Goal: Task Accomplishment & Management: Manage account settings

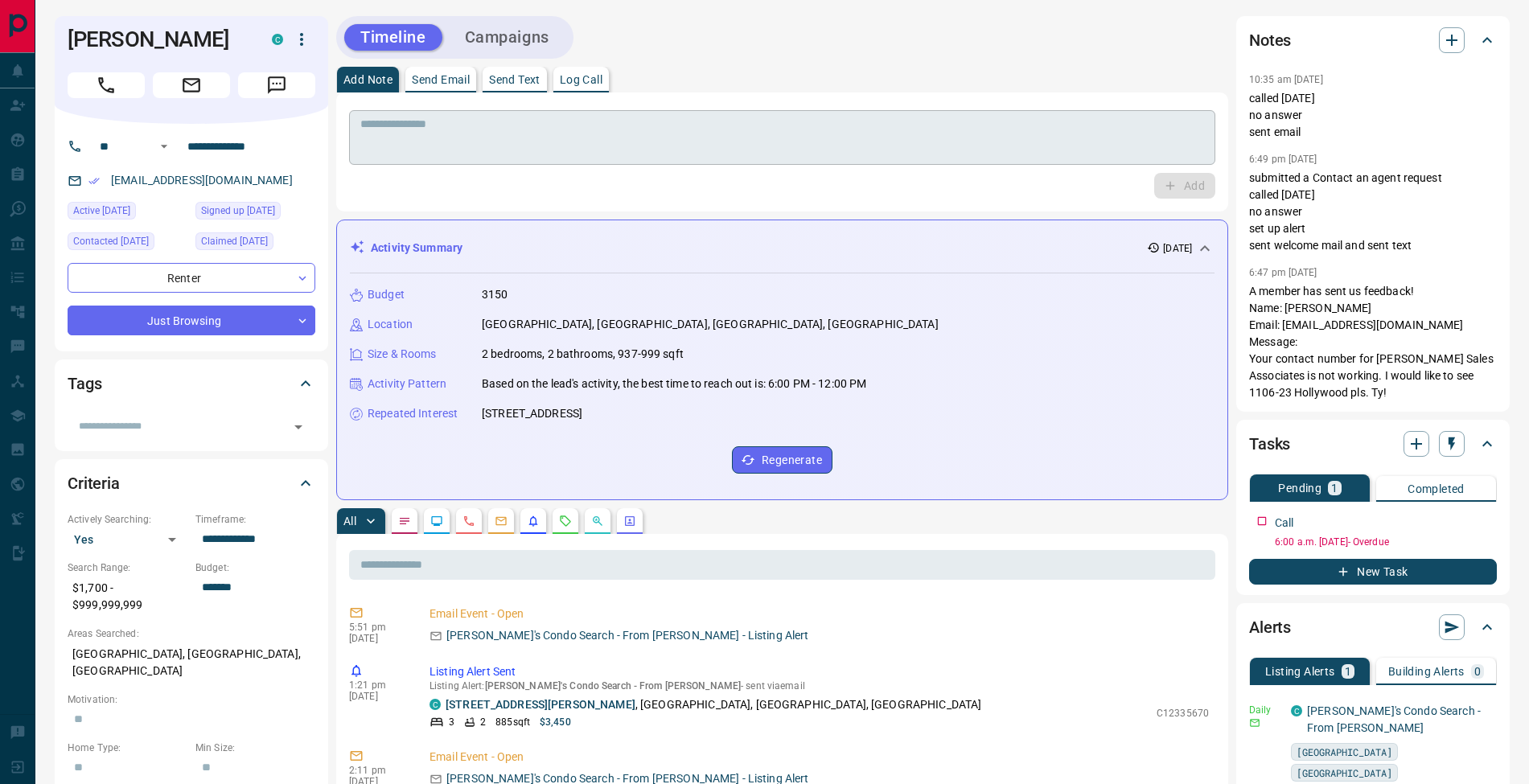
click at [805, 114] on div "* ​" at bounding box center [782, 137] width 866 height 54
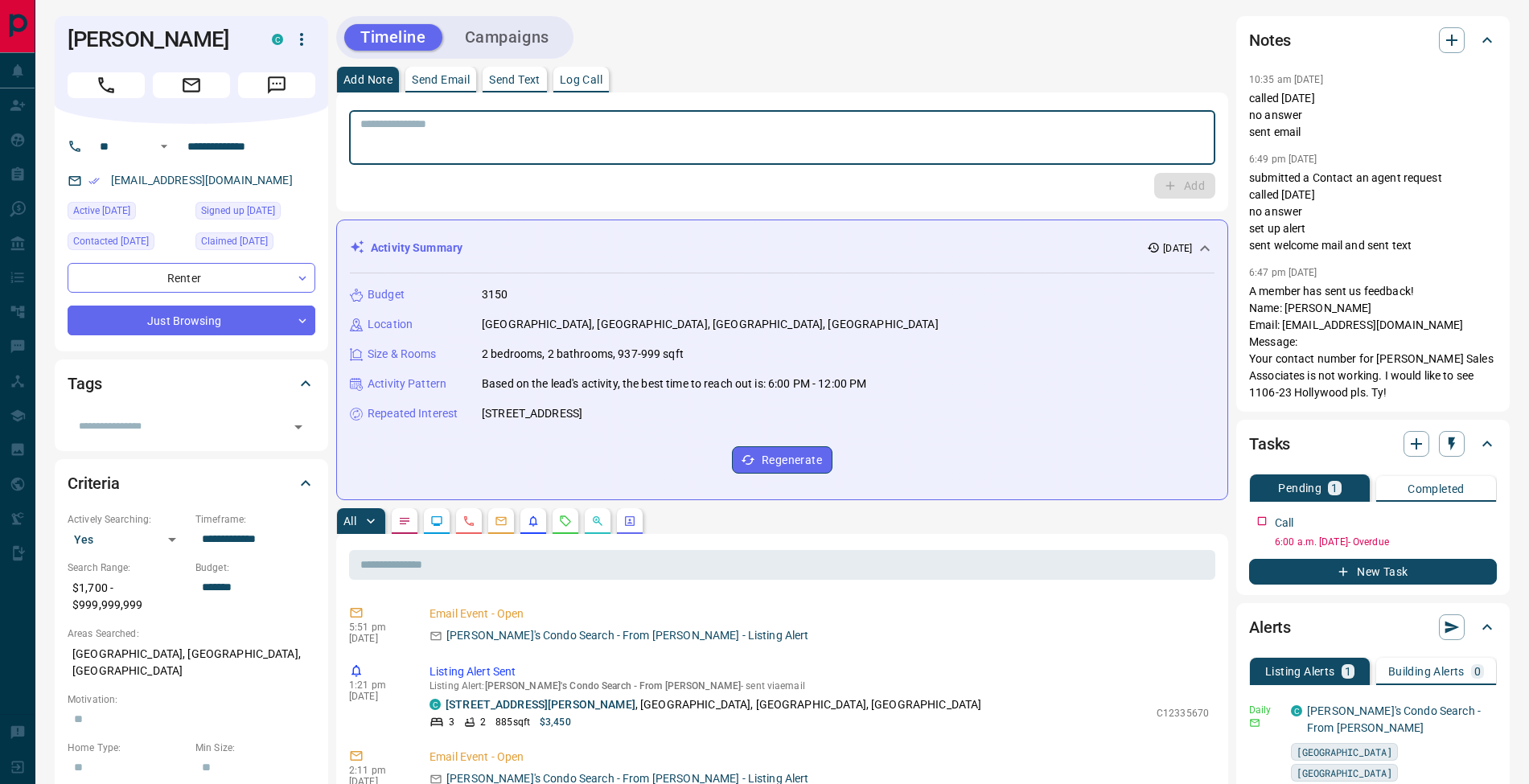
click at [598, 80] on p "Log Call" at bounding box center [581, 79] width 42 height 11
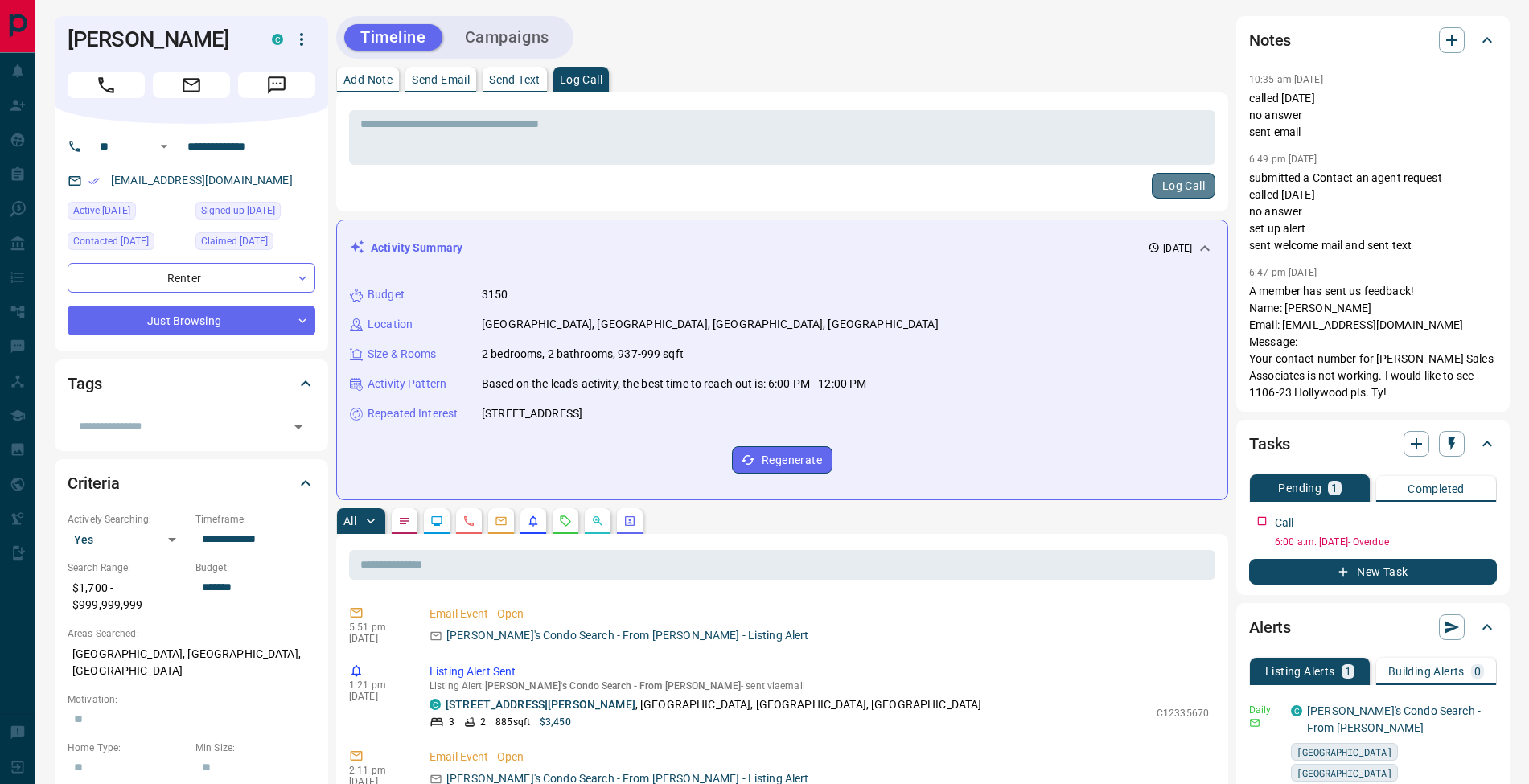
click at [1198, 189] on button "Log Call" at bounding box center [1183, 186] width 64 height 26
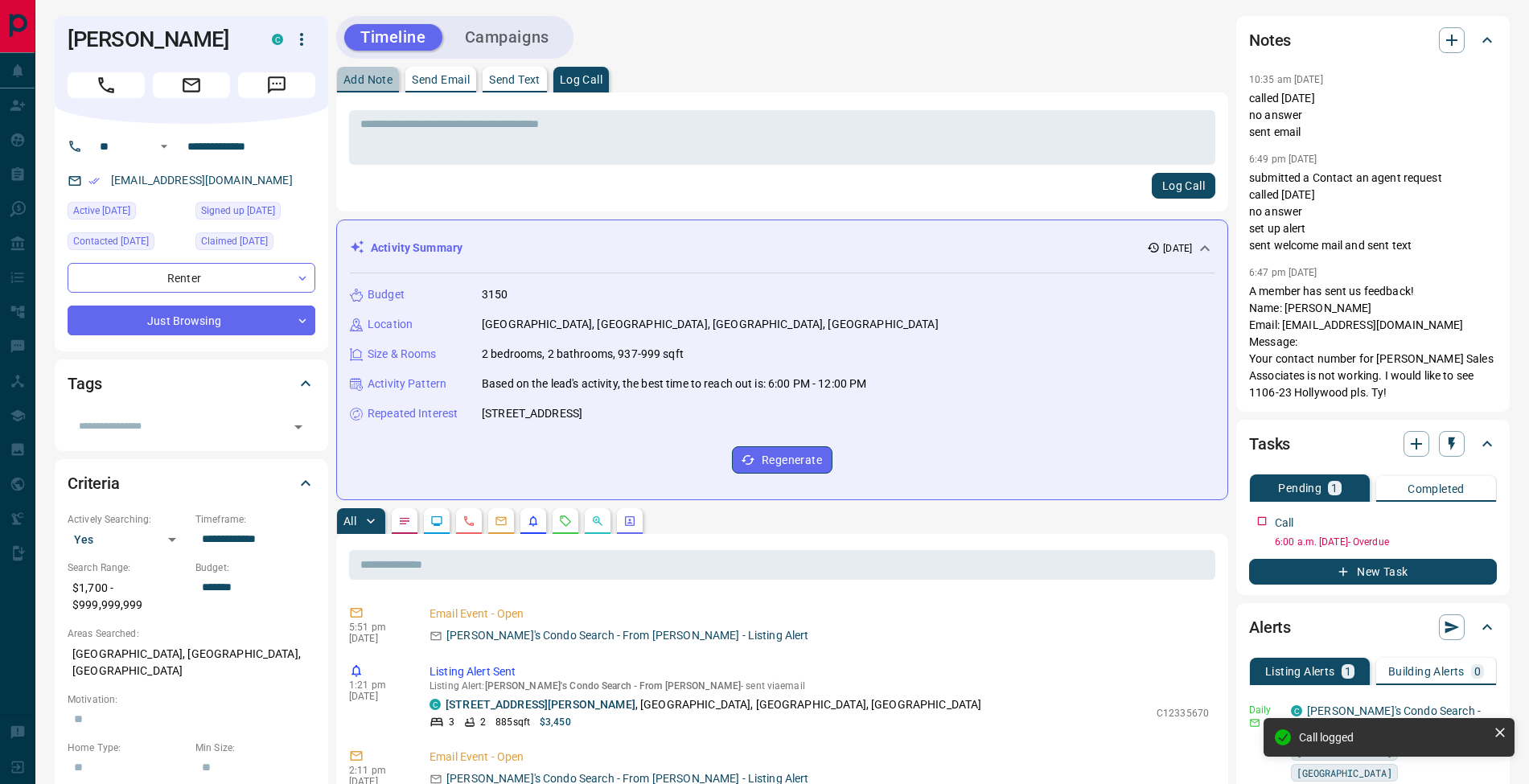
click at [384, 81] on p "Add Note" at bounding box center [367, 79] width 49 height 11
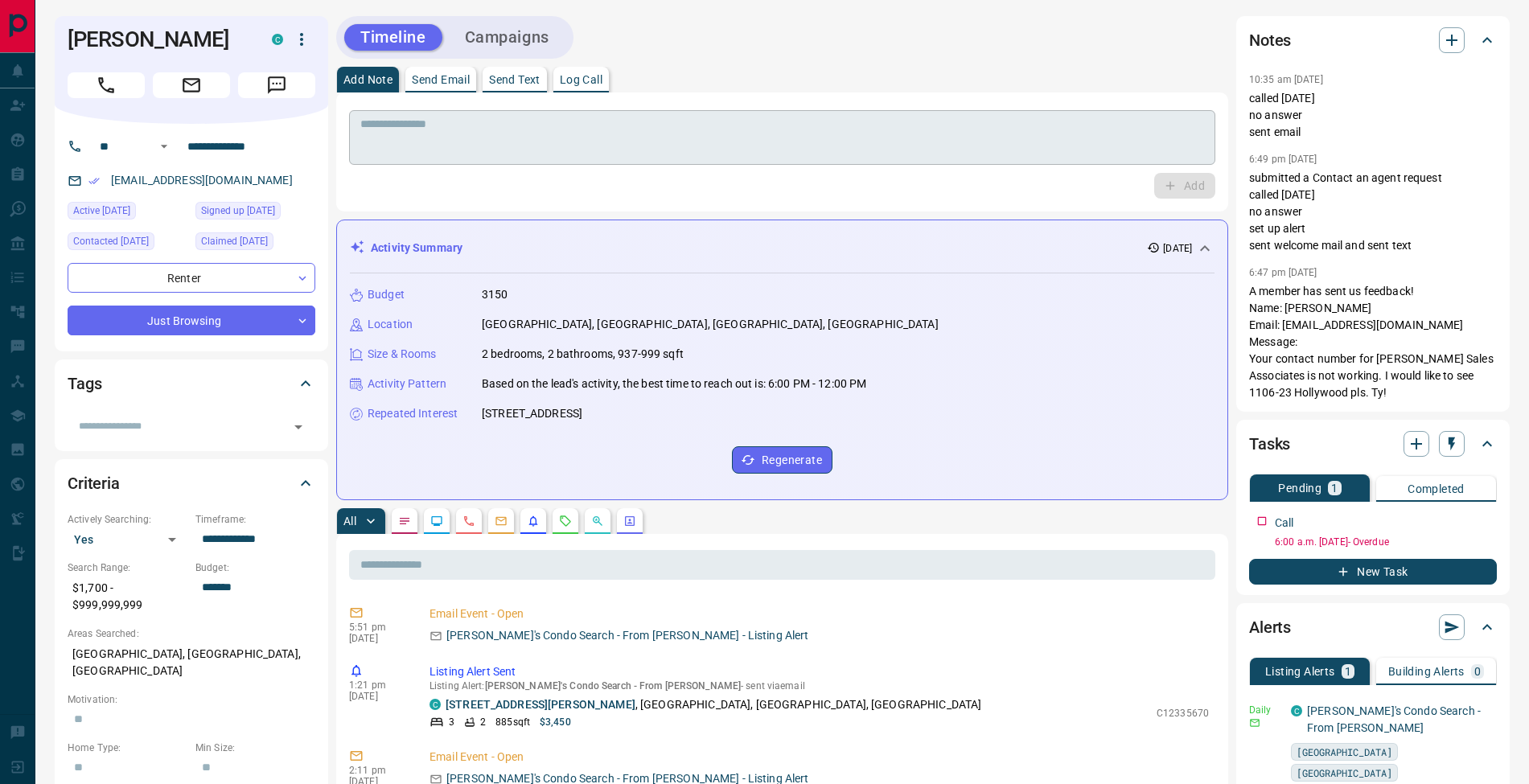
drag, startPoint x: 542, startPoint y: 124, endPoint x: 556, endPoint y: 137, distance: 19.1
click at [543, 125] on textarea at bounding box center [782, 138] width 844 height 41
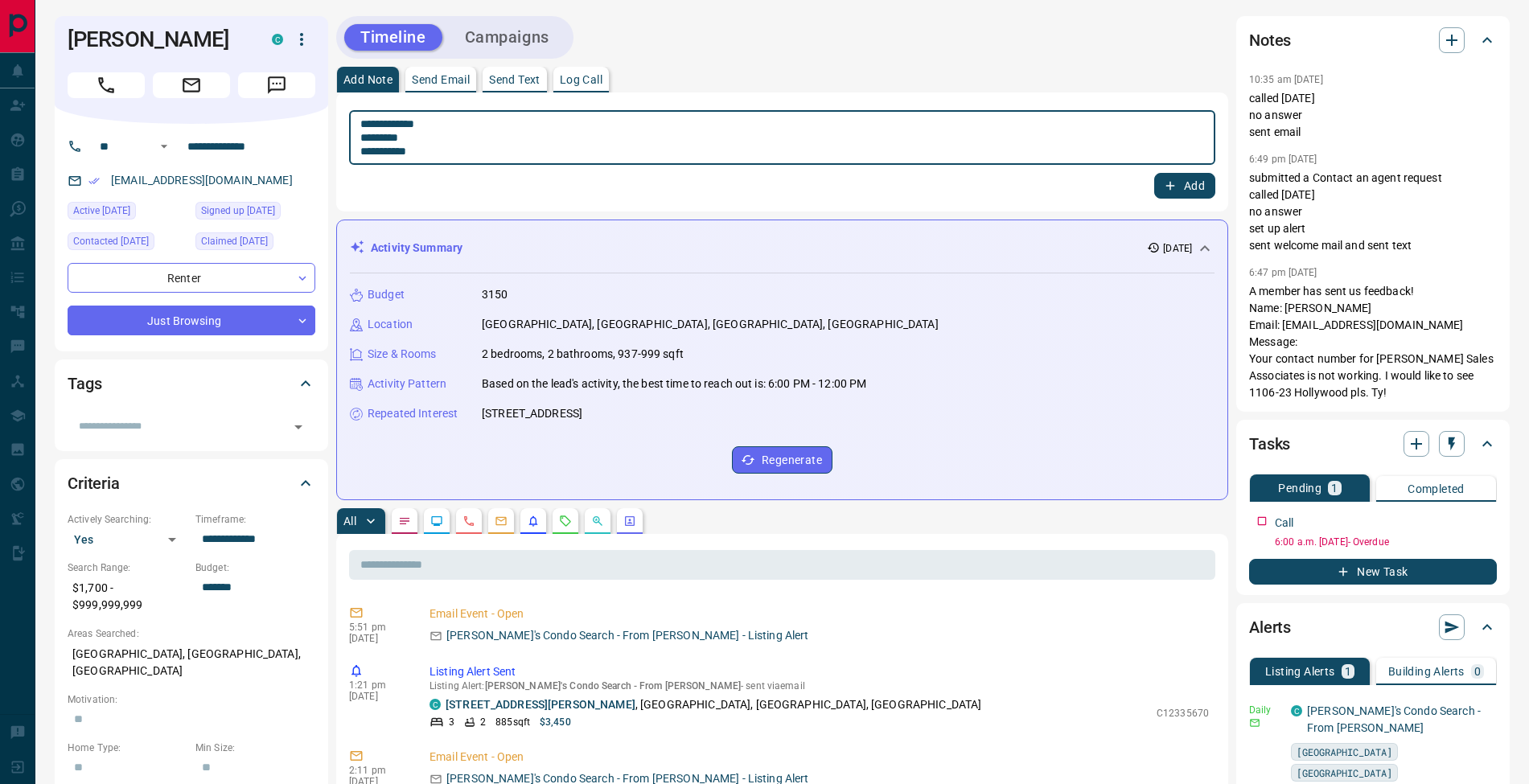
click at [366, 138] on textarea "**********" at bounding box center [782, 138] width 844 height 41
type textarea "**********"
click at [1184, 186] on button "Add" at bounding box center [1185, 186] width 61 height 26
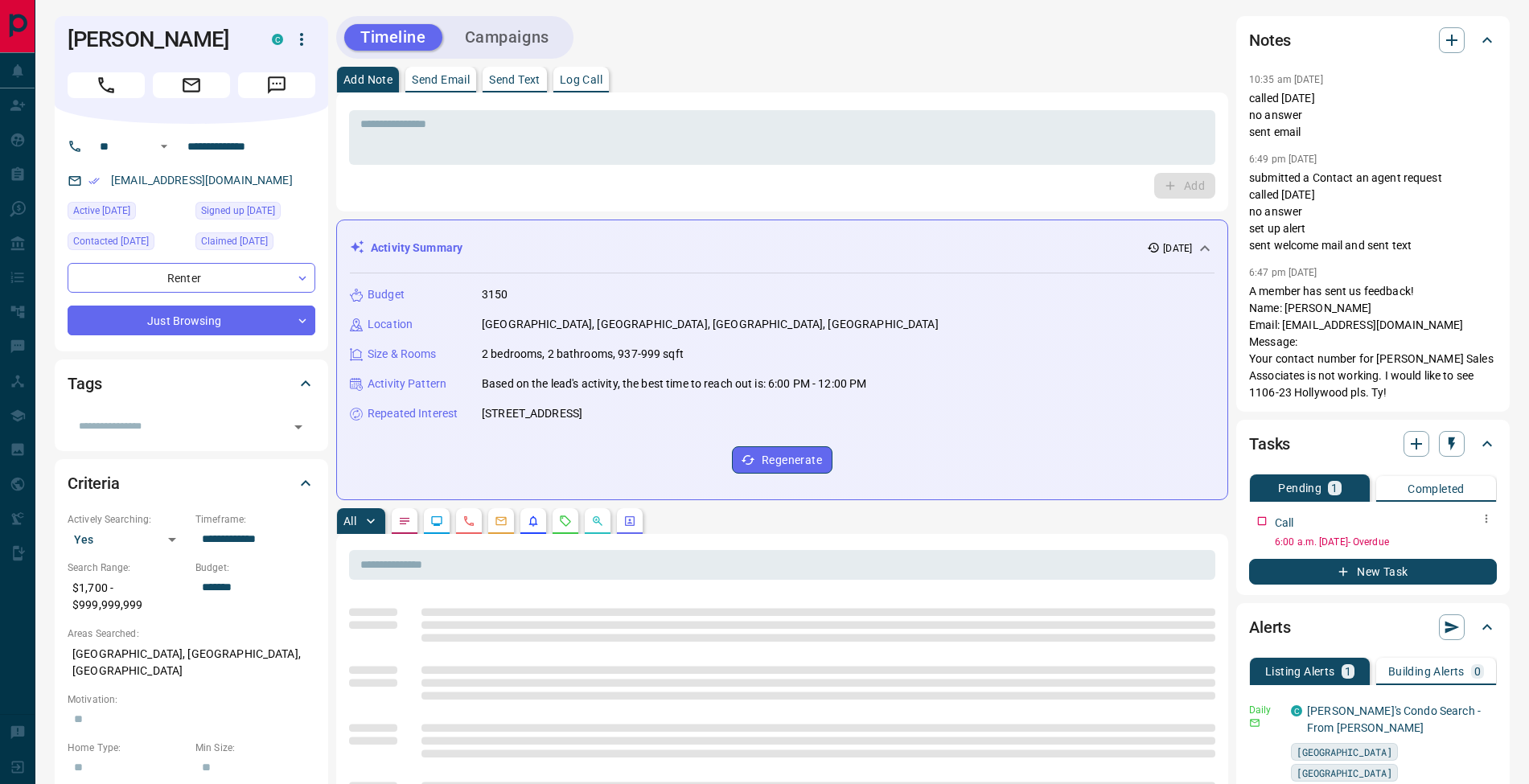
click at [1487, 513] on icon "button" at bounding box center [1487, 519] width 13 height 13
click at [1470, 546] on li "Edit" at bounding box center [1461, 549] width 71 height 24
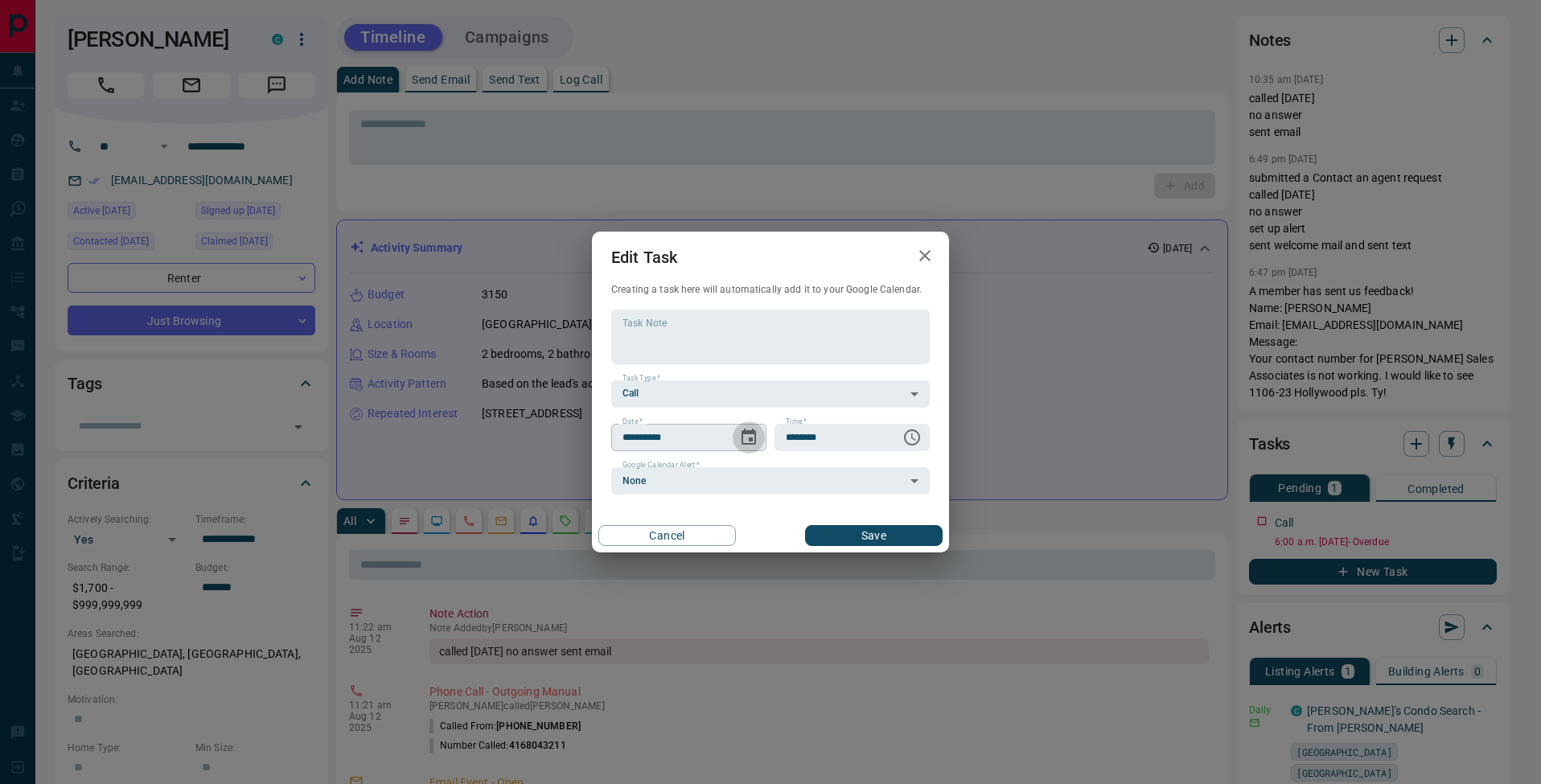
click at [753, 433] on icon "Choose date, selected date is Aug 10, 2025" at bounding box center [749, 436] width 15 height 16
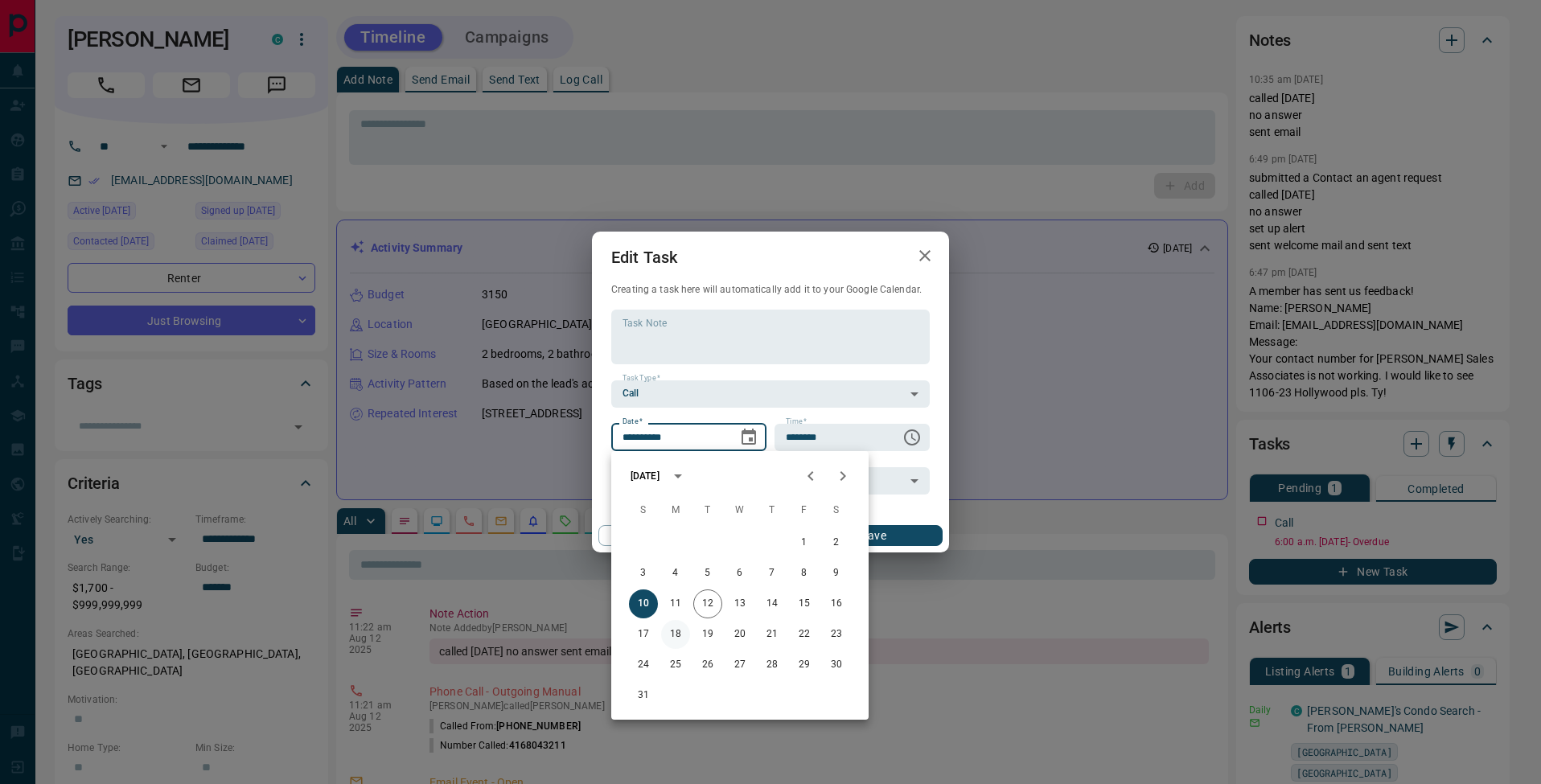
click at [683, 630] on button "18" at bounding box center [675, 634] width 29 height 29
type input "**********"
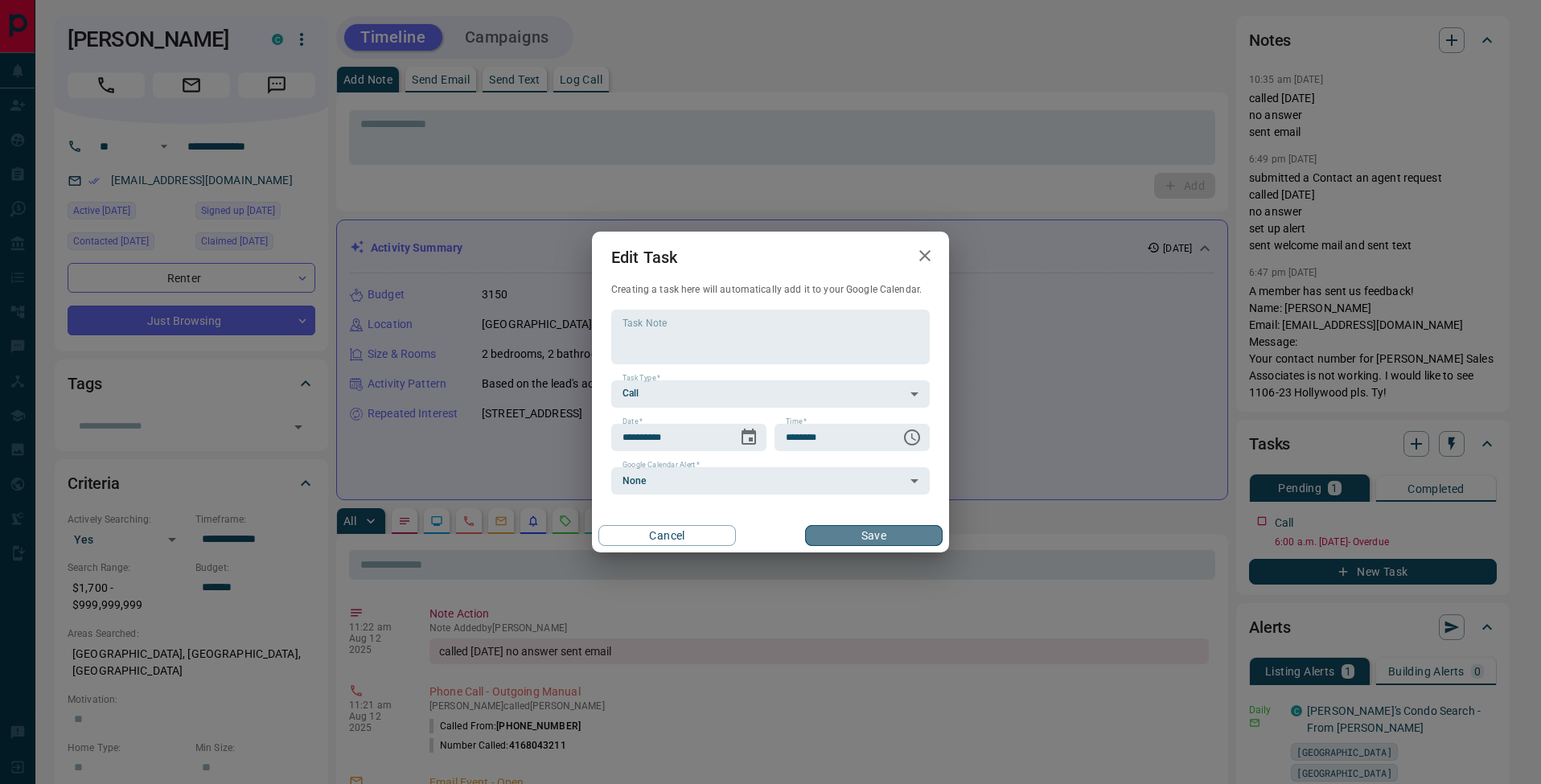
click at [891, 543] on button "Save" at bounding box center [874, 536] width 137 height 21
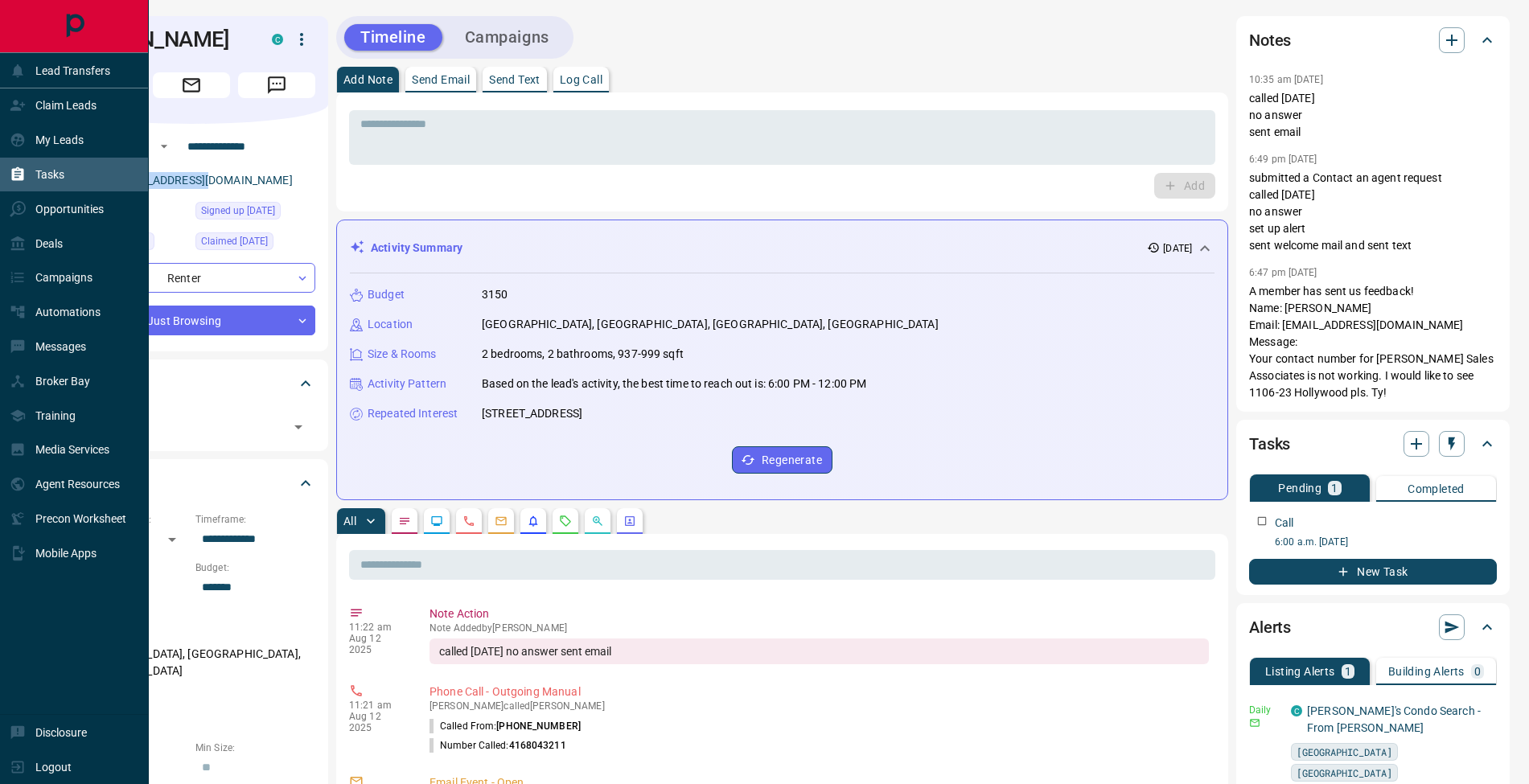
click at [25, 176] on icon at bounding box center [17, 174] width 16 height 16
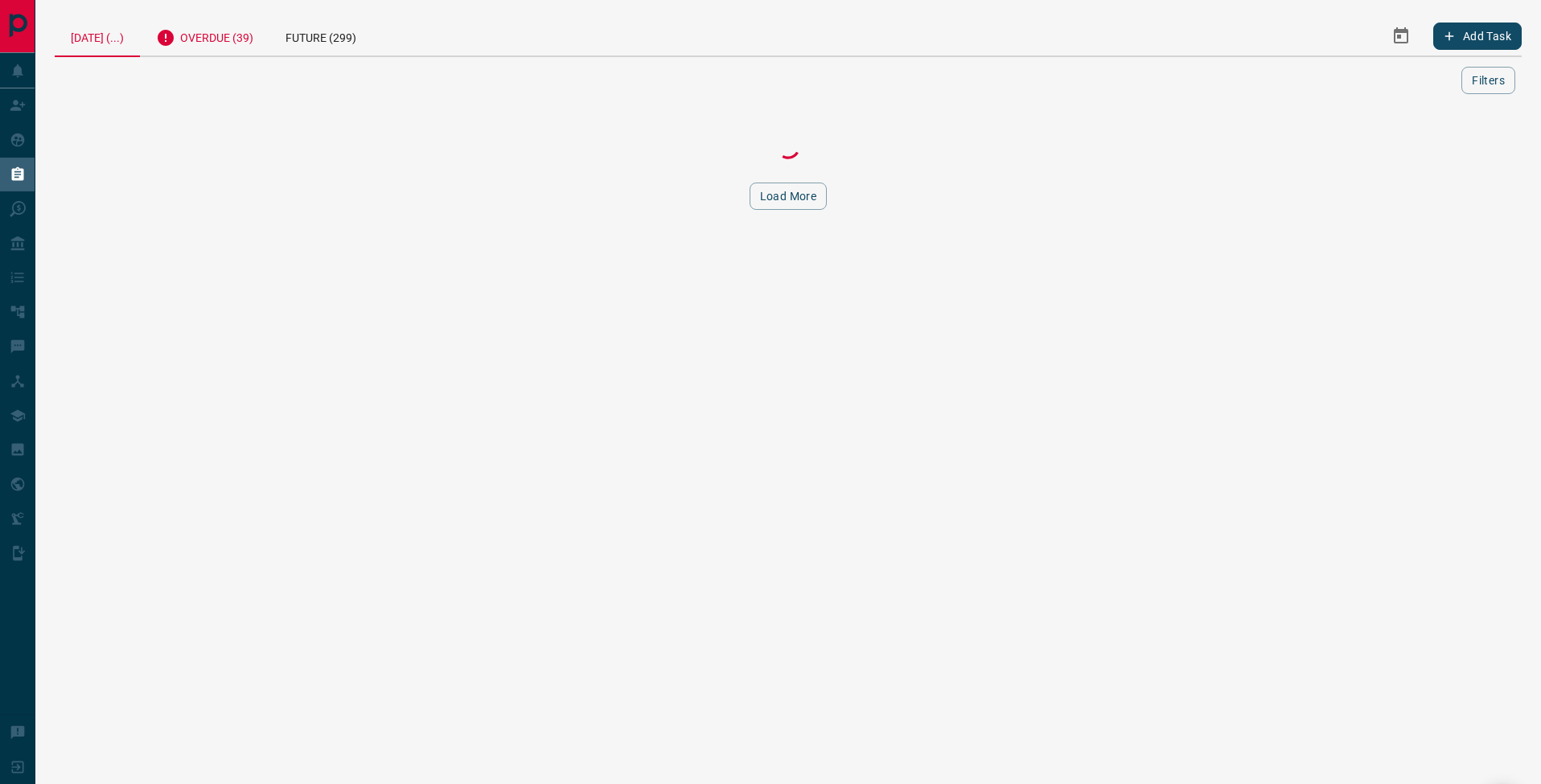
click at [251, 43] on div "Overdue (39)" at bounding box center [204, 35] width 130 height 40
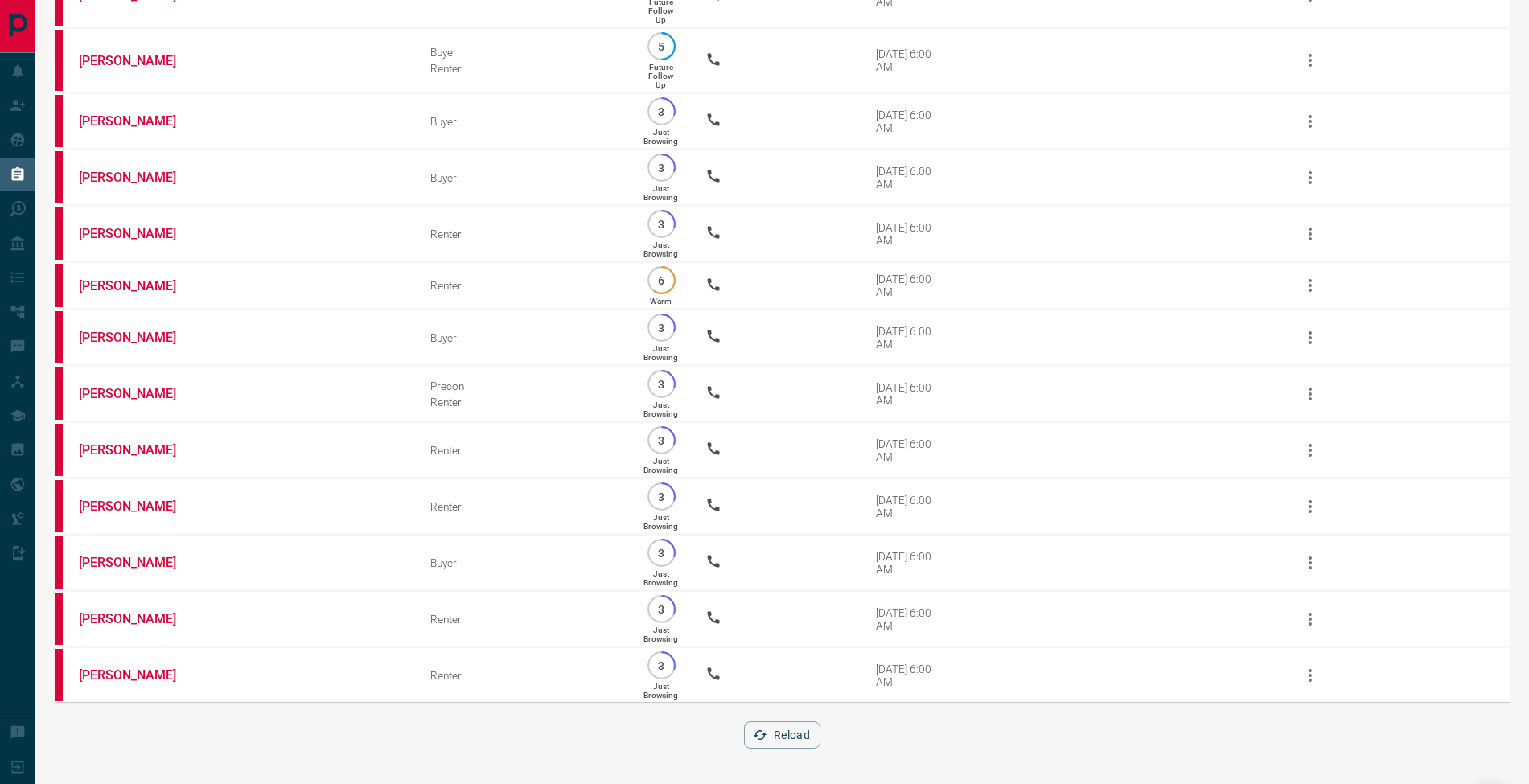
scroll to position [1701, 0]
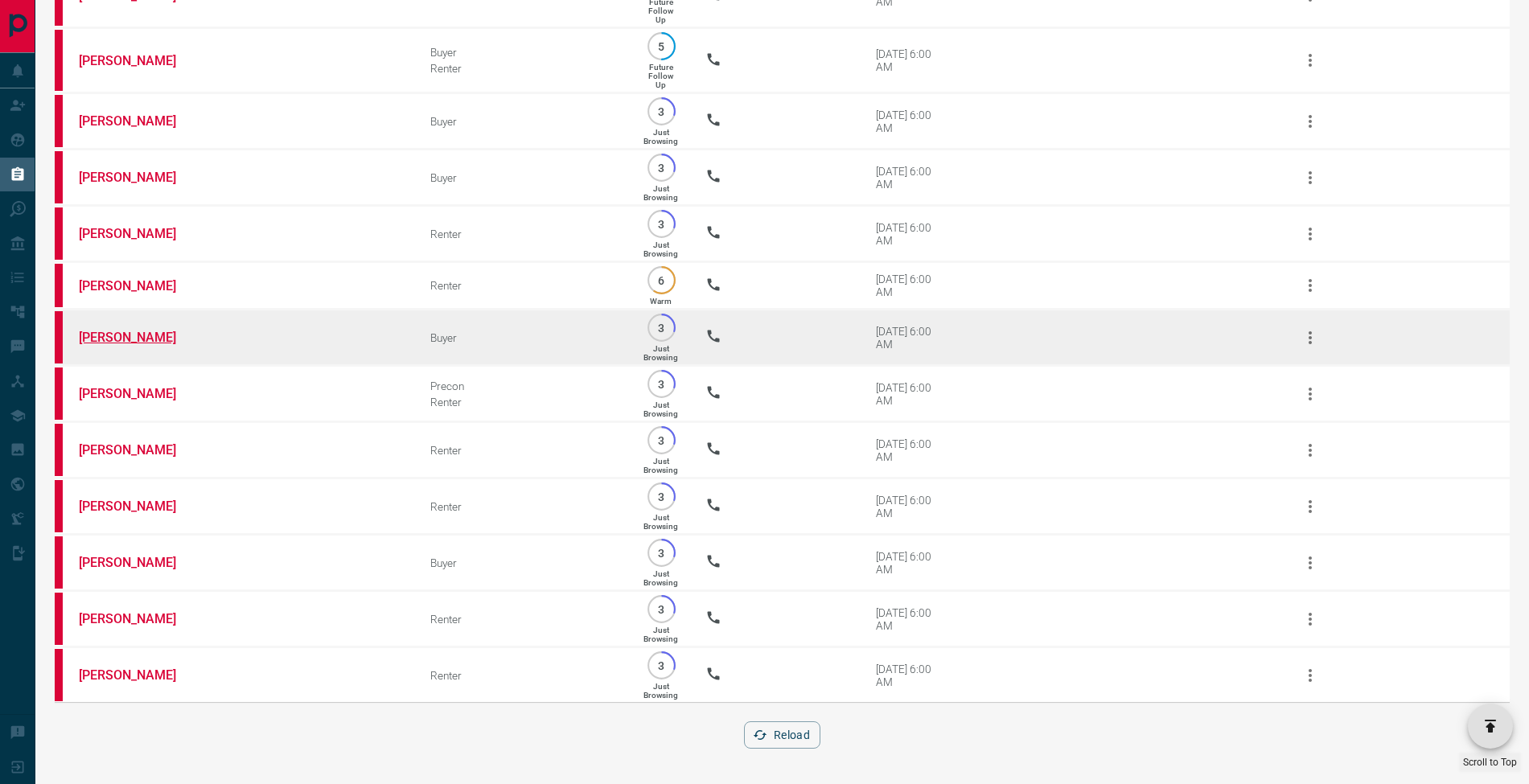
click at [161, 329] on link "[PERSON_NAME]" at bounding box center [139, 337] width 121 height 16
